Goal: Task Accomplishment & Management: Use online tool/utility

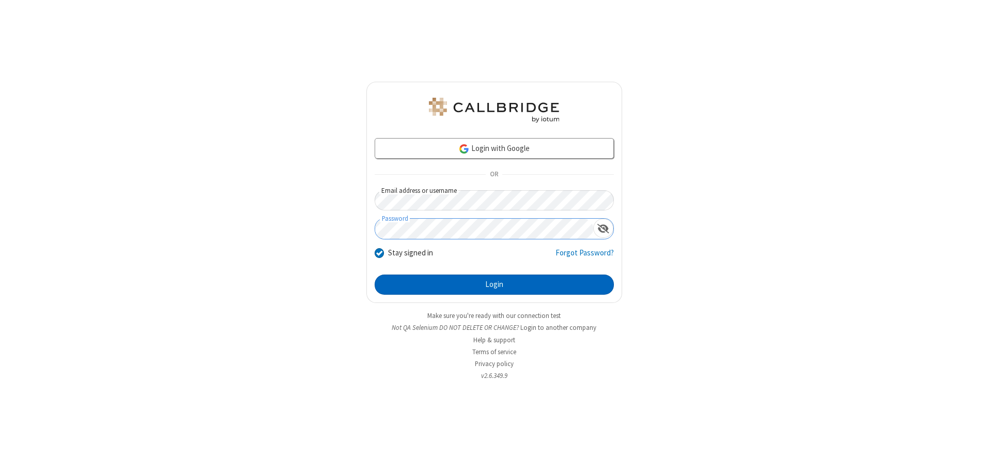
click at [494, 284] on button "Login" at bounding box center [494, 285] width 239 height 21
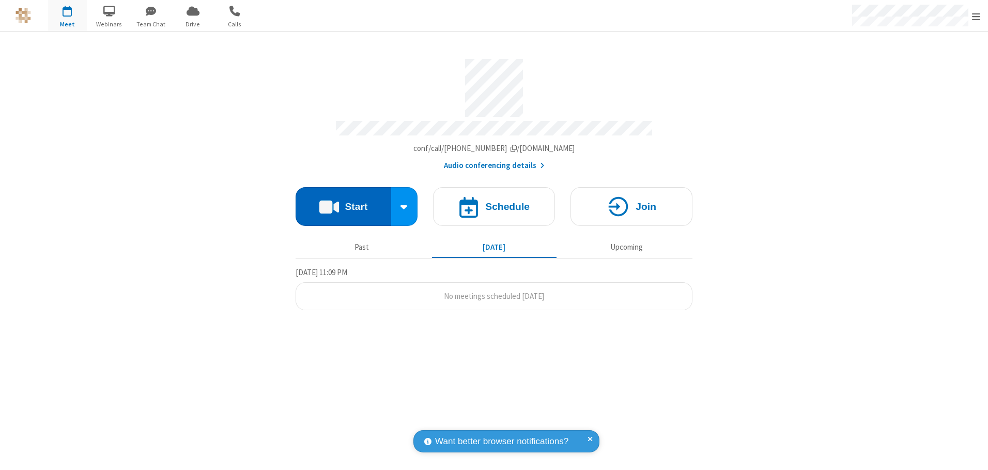
click at [343, 203] on button "Start" at bounding box center [344, 206] width 96 height 39
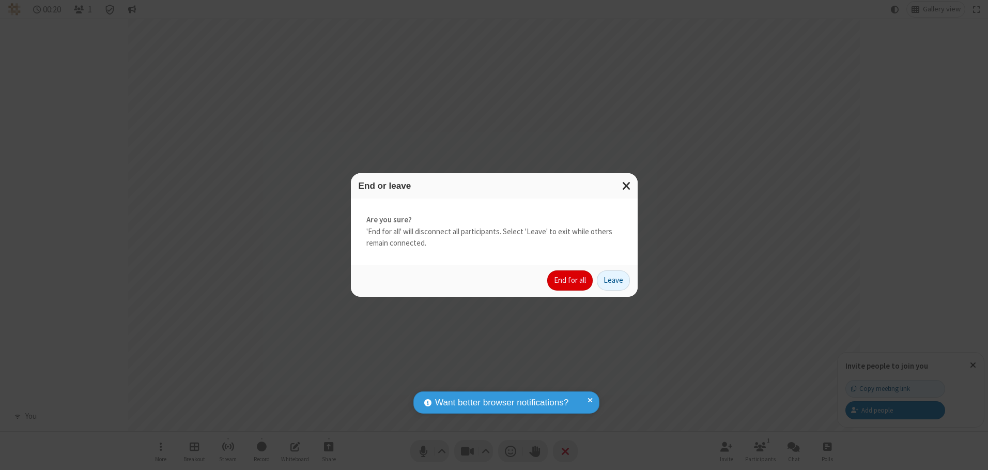
click at [571, 280] on button "End for all" at bounding box center [569, 280] width 45 height 21
